Goal: Transaction & Acquisition: Purchase product/service

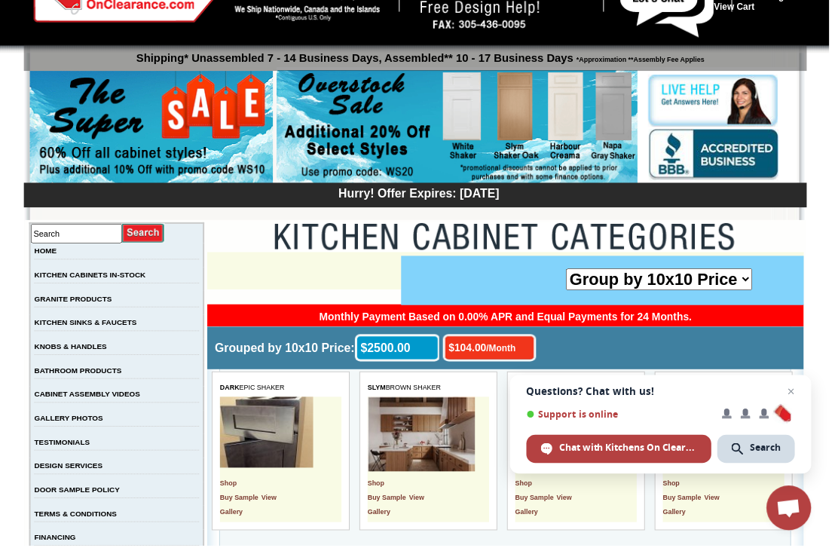
scroll to position [66, 0]
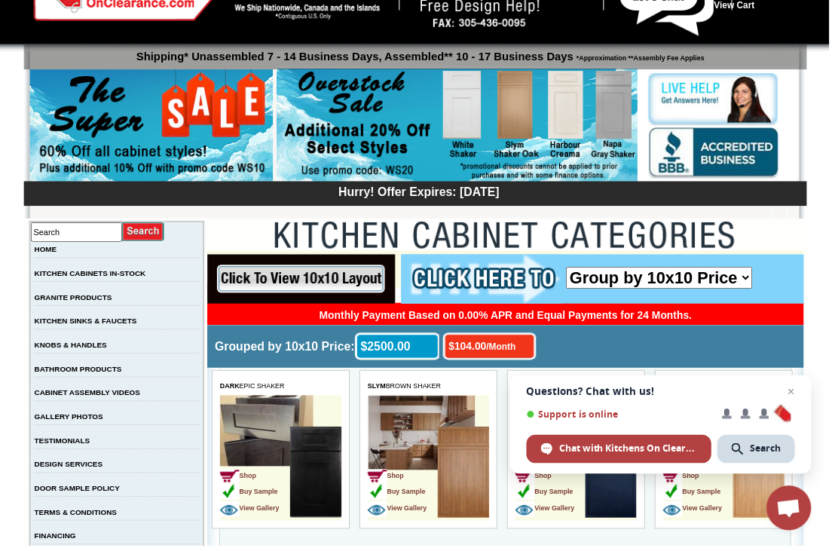
click at [808, 405] on span "Open chat" at bounding box center [799, 395] width 18 height 18
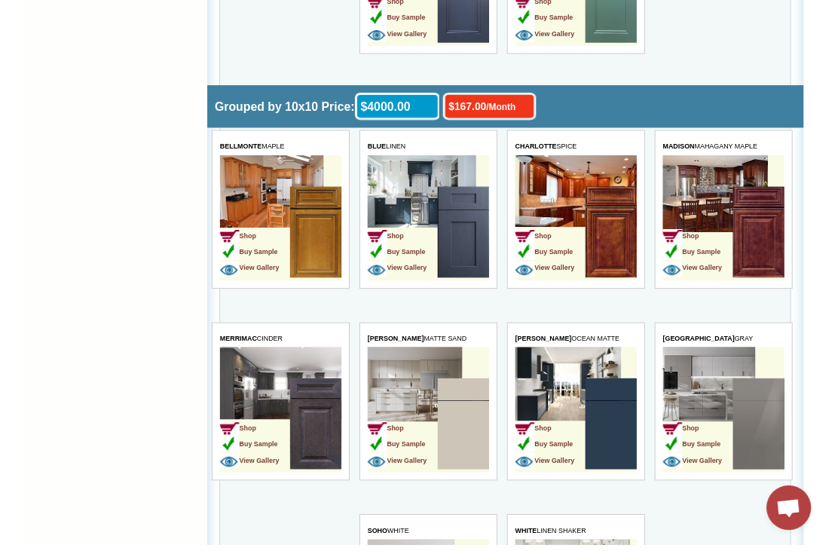
scroll to position [4145, 0]
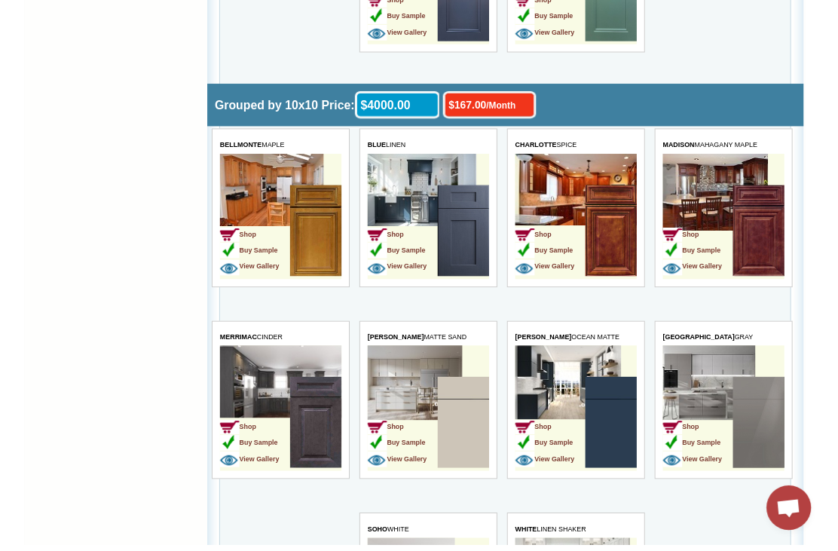
click at [458, 445] on img at bounding box center [465, 468] width 52 height 92
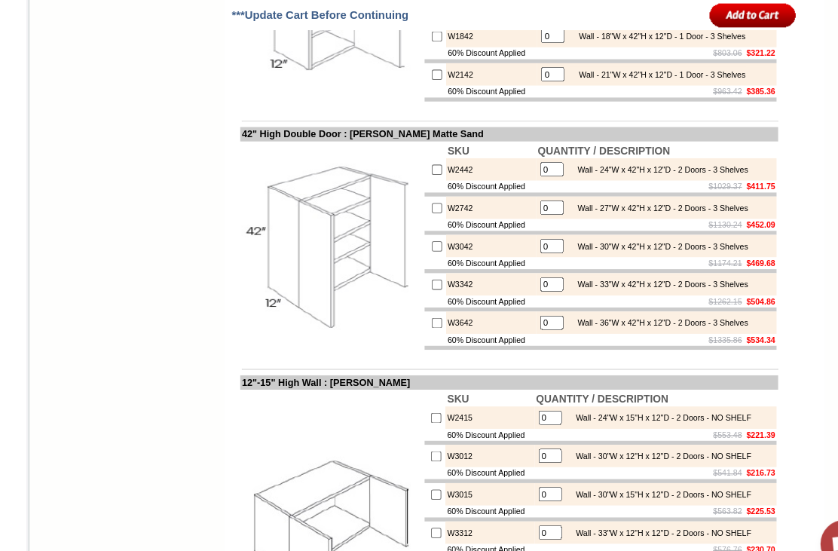
scroll to position [1868, 0]
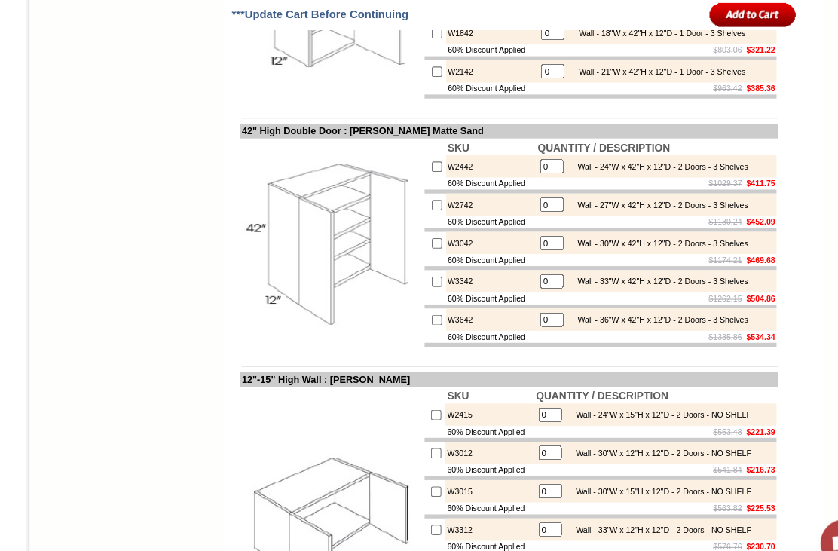
click at [408, 37] on input "checkbox" at bounding box center [413, 32] width 10 height 10
checkbox input "true"
type input "1"
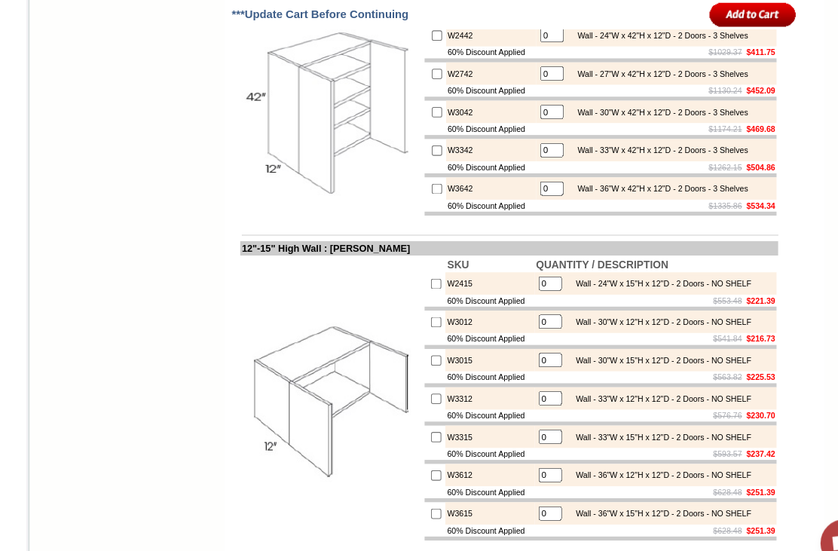
scroll to position [1992, 0]
click at [408, 183] on input "checkbox" at bounding box center [413, 178] width 10 height 10
checkbox input "true"
type input "1"
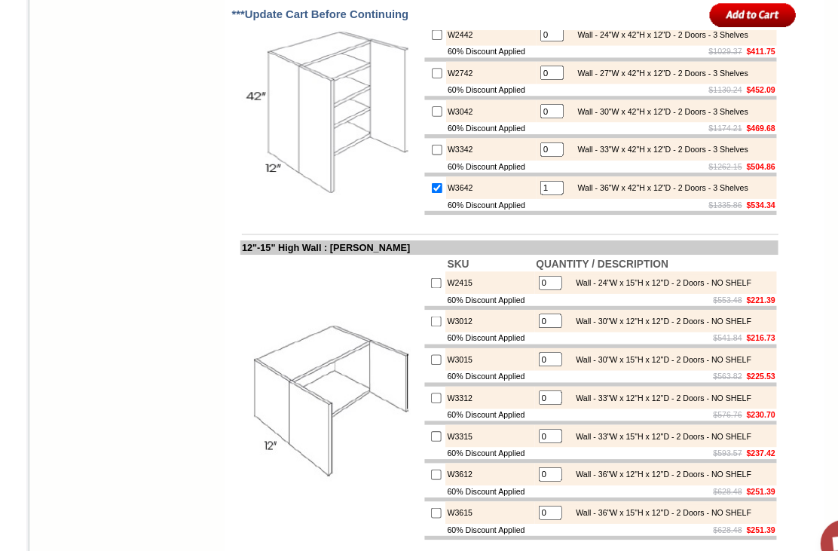
click at [408, 38] on input "checkbox" at bounding box center [413, 33] width 10 height 10
checkbox input "true"
type input "1"
click at [408, 74] on input "checkbox" at bounding box center [413, 69] width 10 height 10
checkbox input "true"
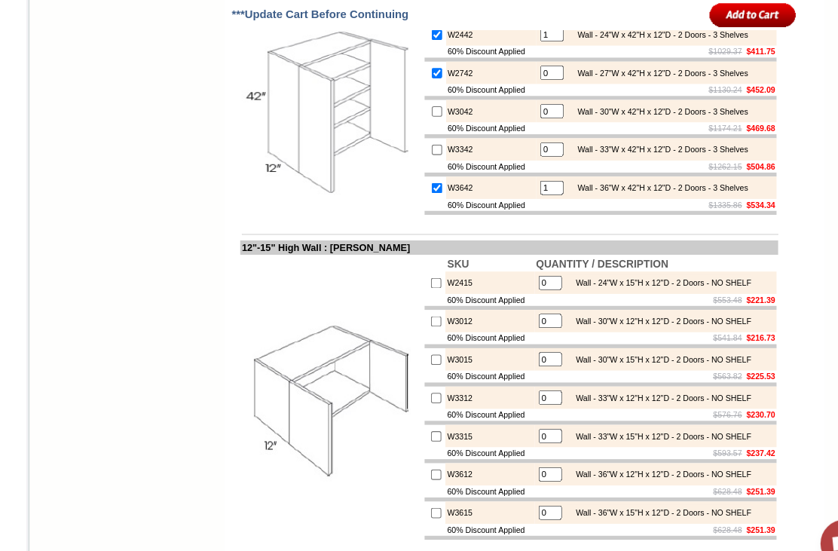
type input "1"
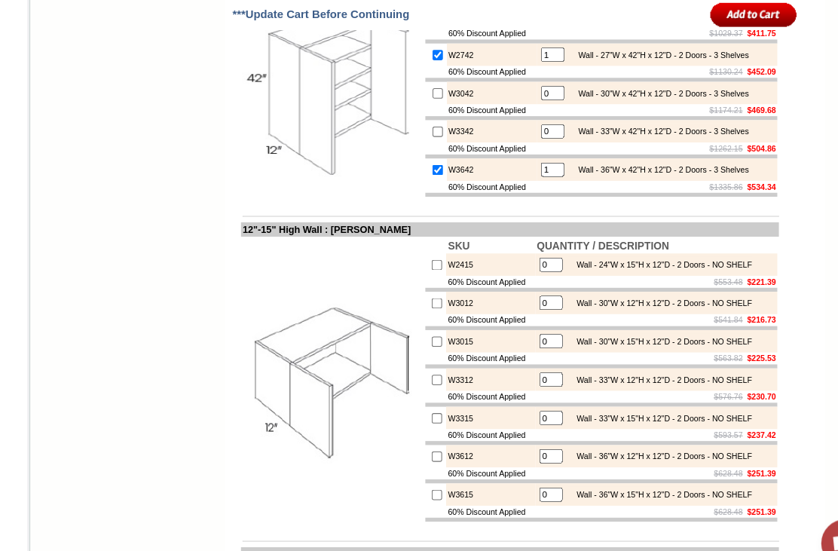
scroll to position [2030, 0]
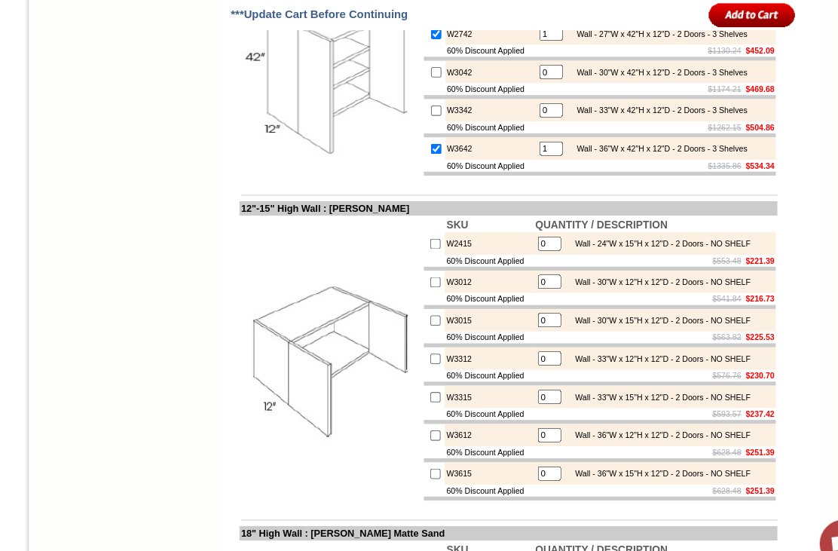
type input "3"
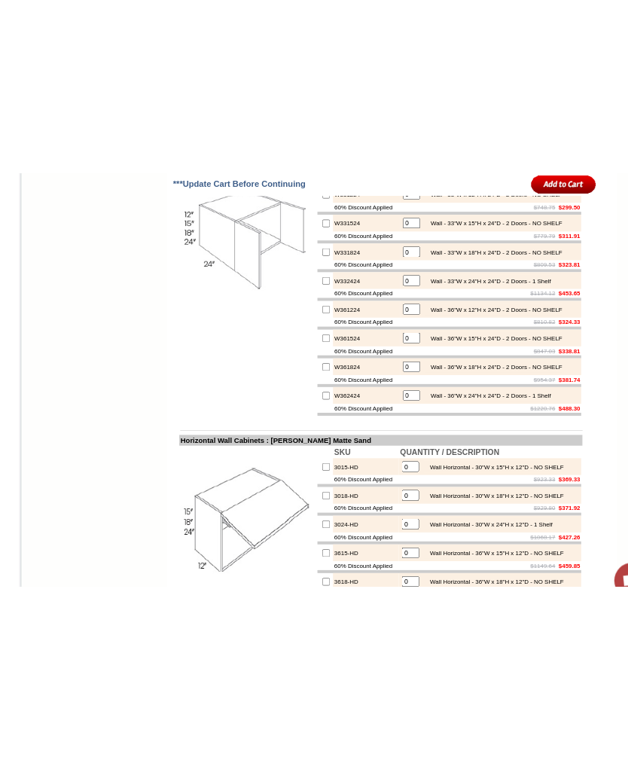
scroll to position [2996, 0]
